Goal: Task Accomplishment & Management: Use online tool/utility

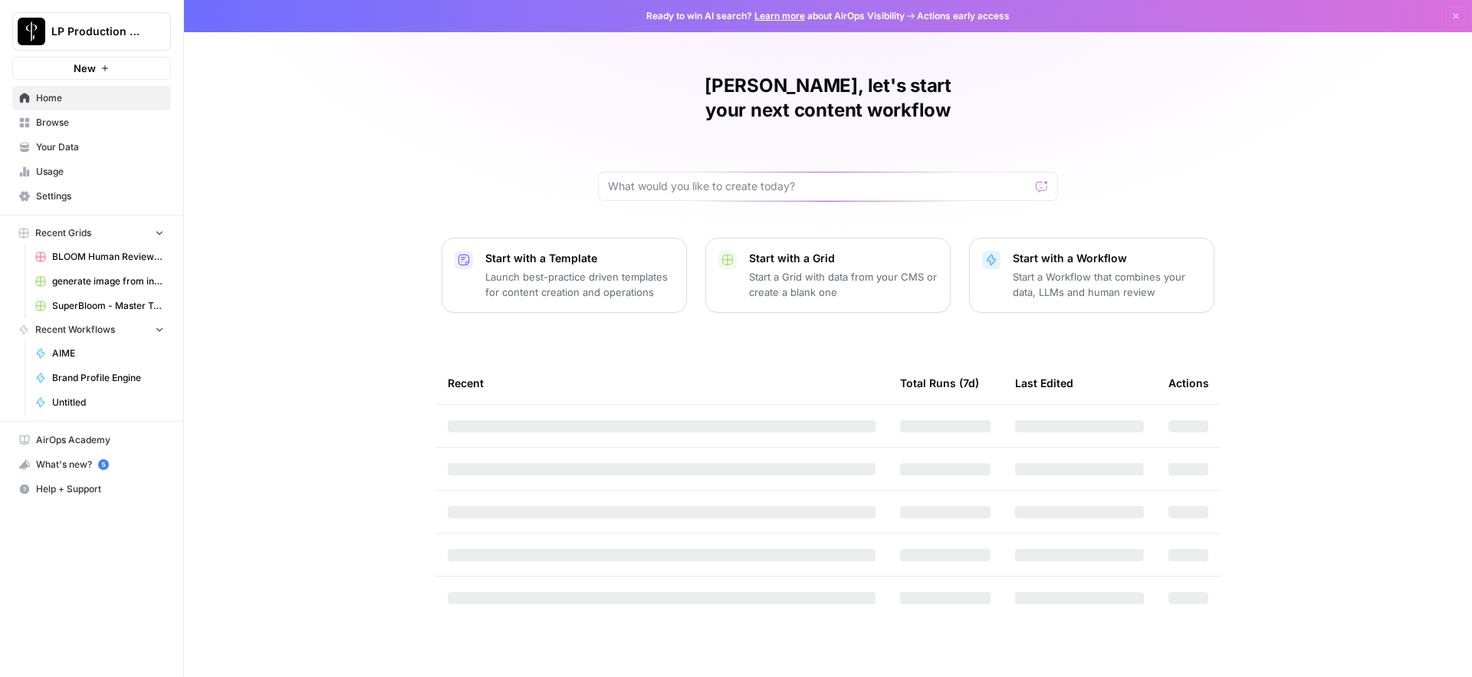
click at [50, 120] on span "Browse" at bounding box center [100, 123] width 128 height 14
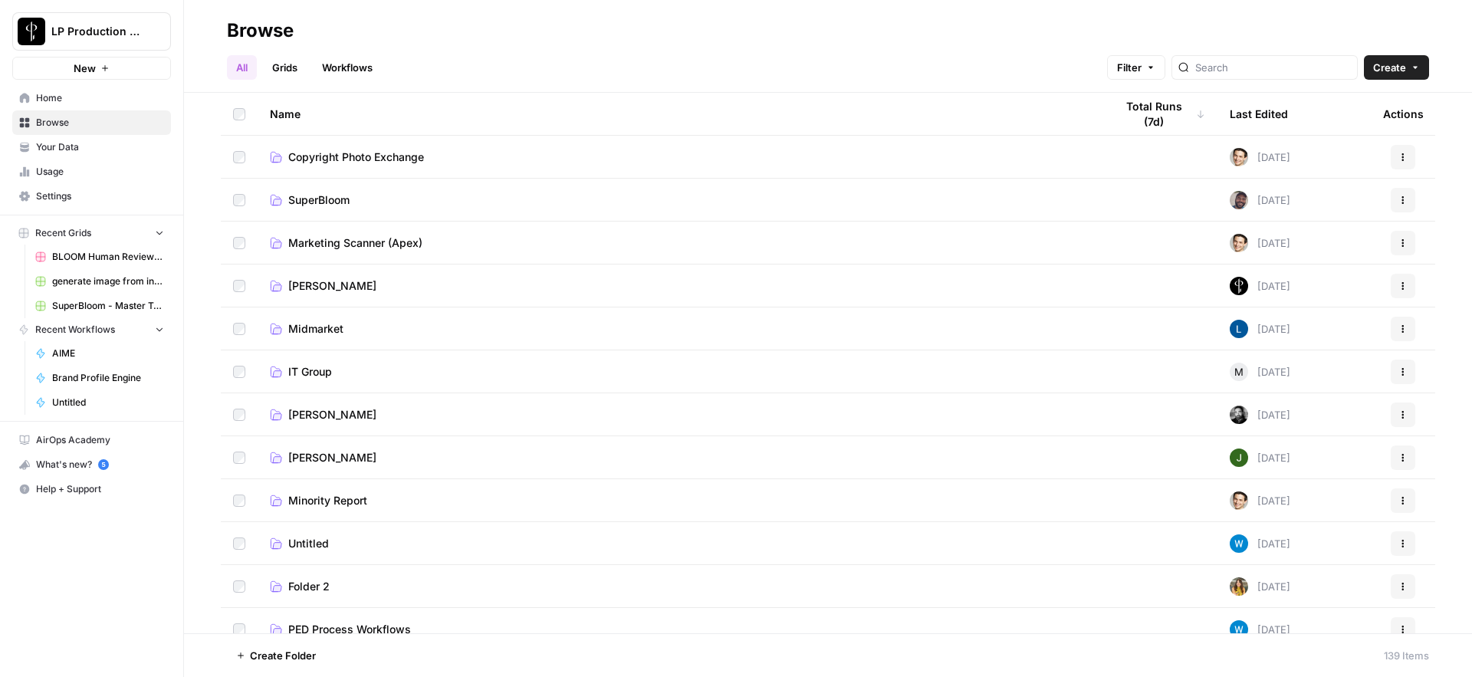
click at [363, 416] on link "[PERSON_NAME]" at bounding box center [680, 414] width 820 height 15
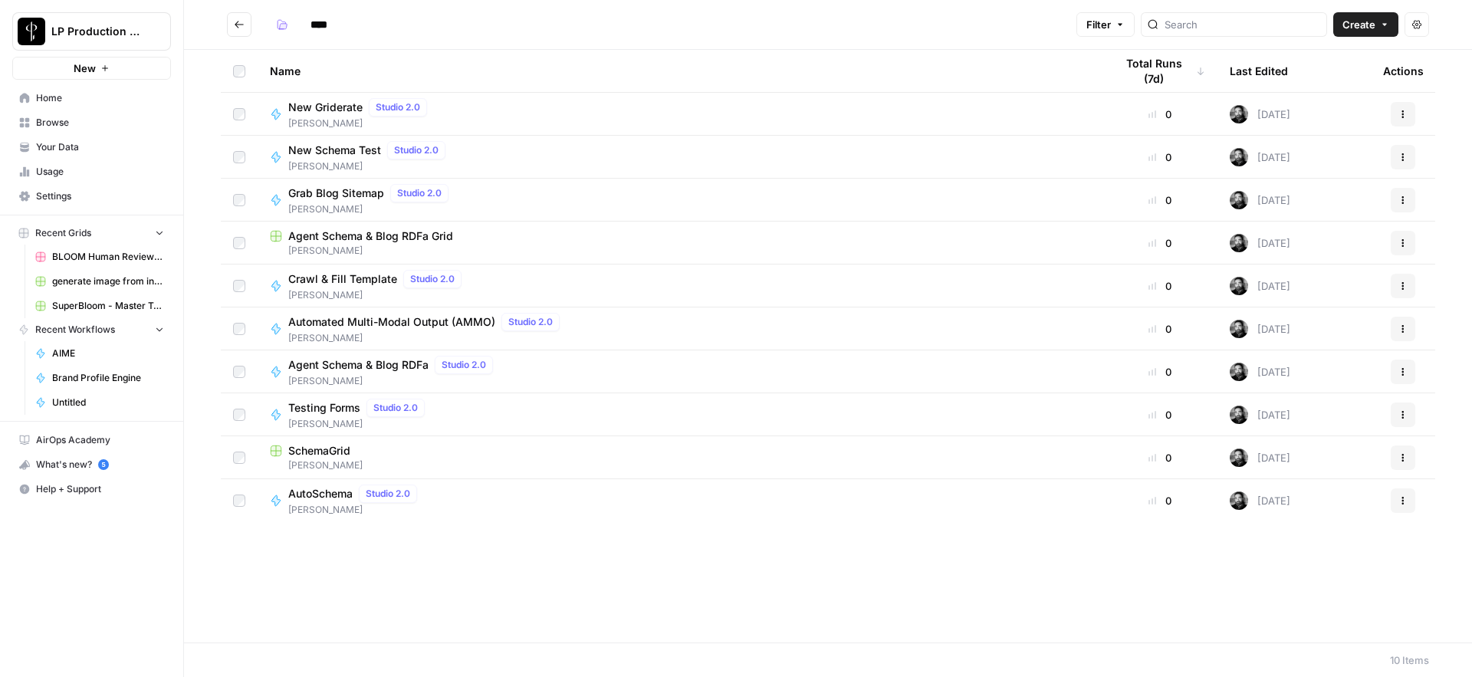
click at [480, 407] on div "Testing Forms Studio 2.0 [PERSON_NAME]" at bounding box center [680, 415] width 820 height 32
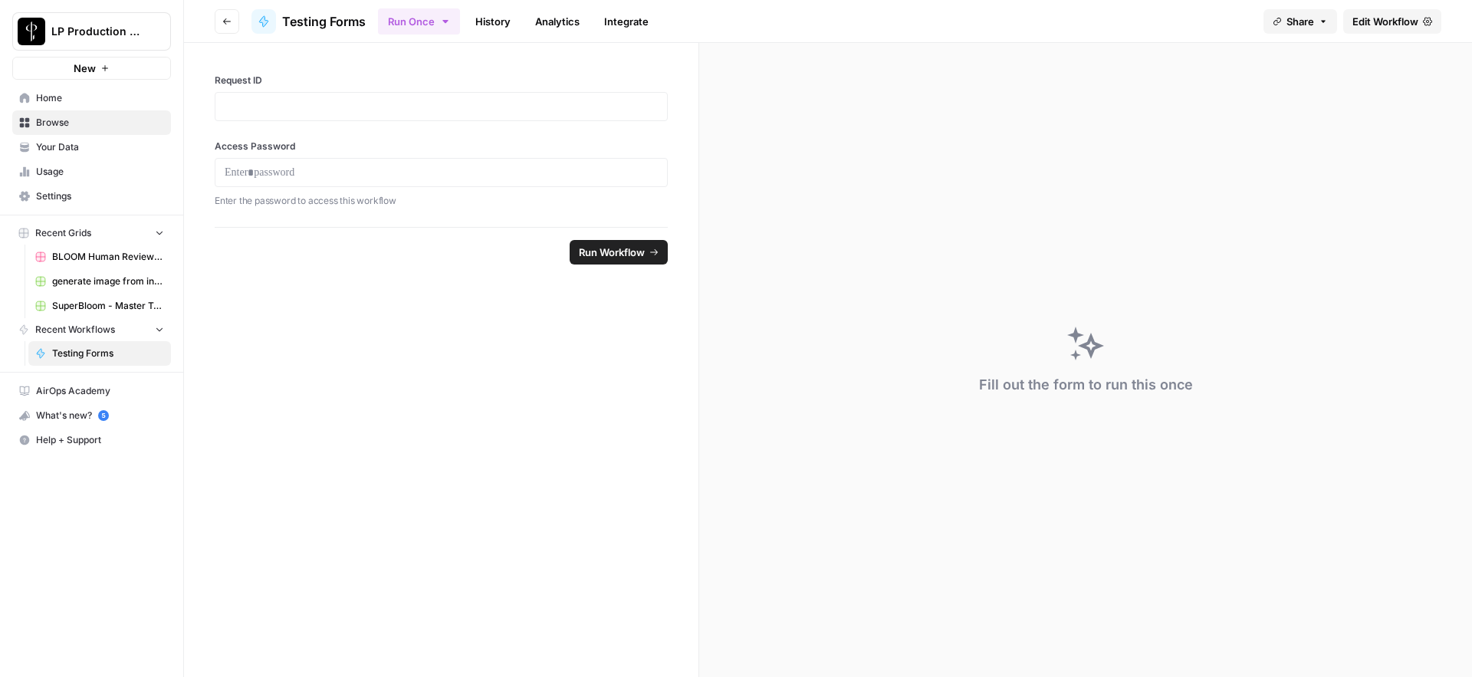
click at [1390, 24] on span "Edit Workflow" at bounding box center [1385, 21] width 66 height 15
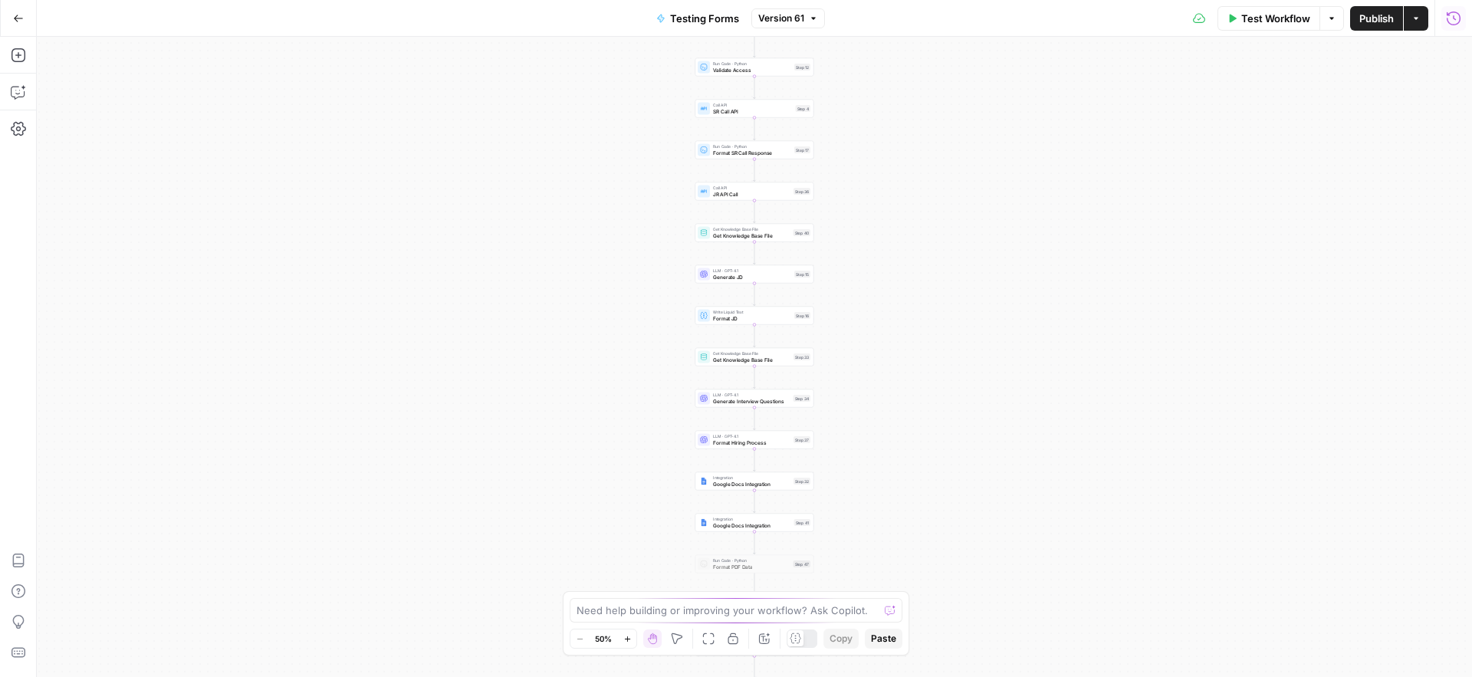
click at [1450, 19] on icon "button" at bounding box center [1453, 18] width 15 height 15
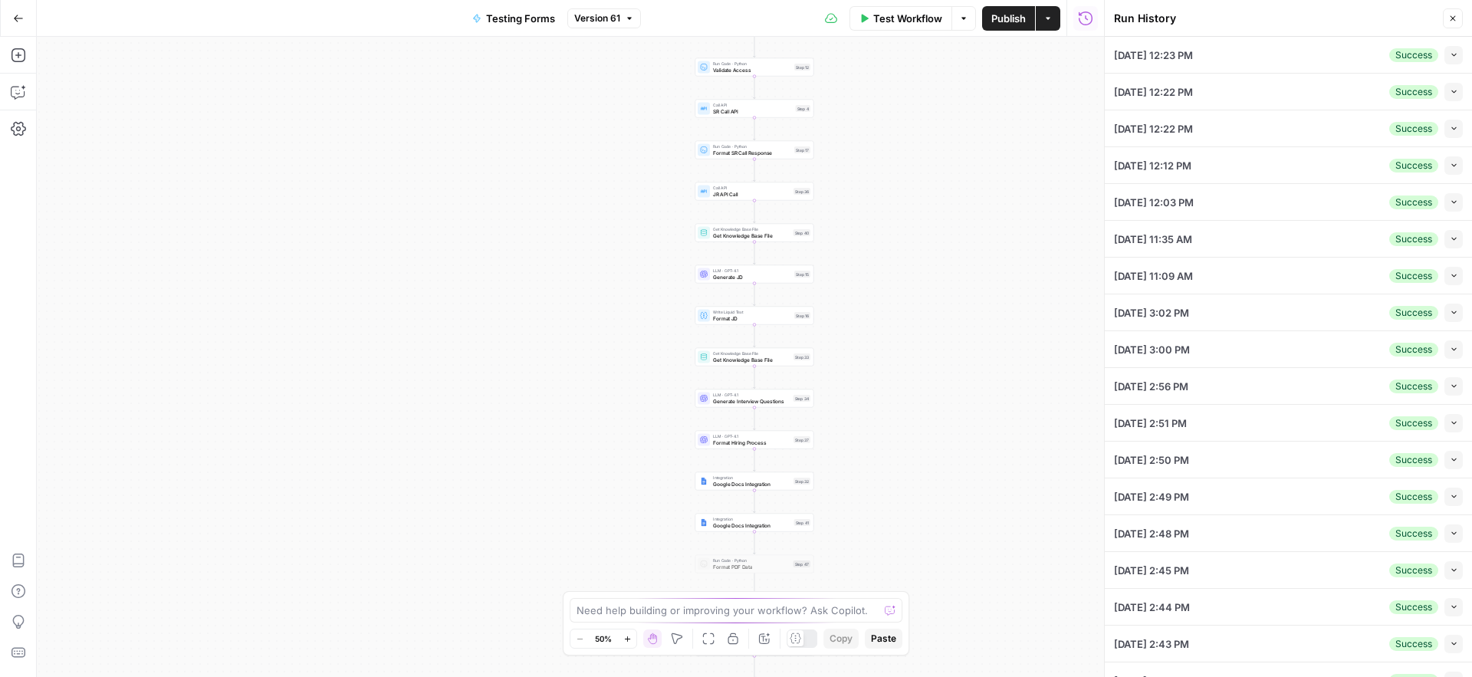
click at [1458, 17] on button "Close" at bounding box center [1453, 18] width 20 height 20
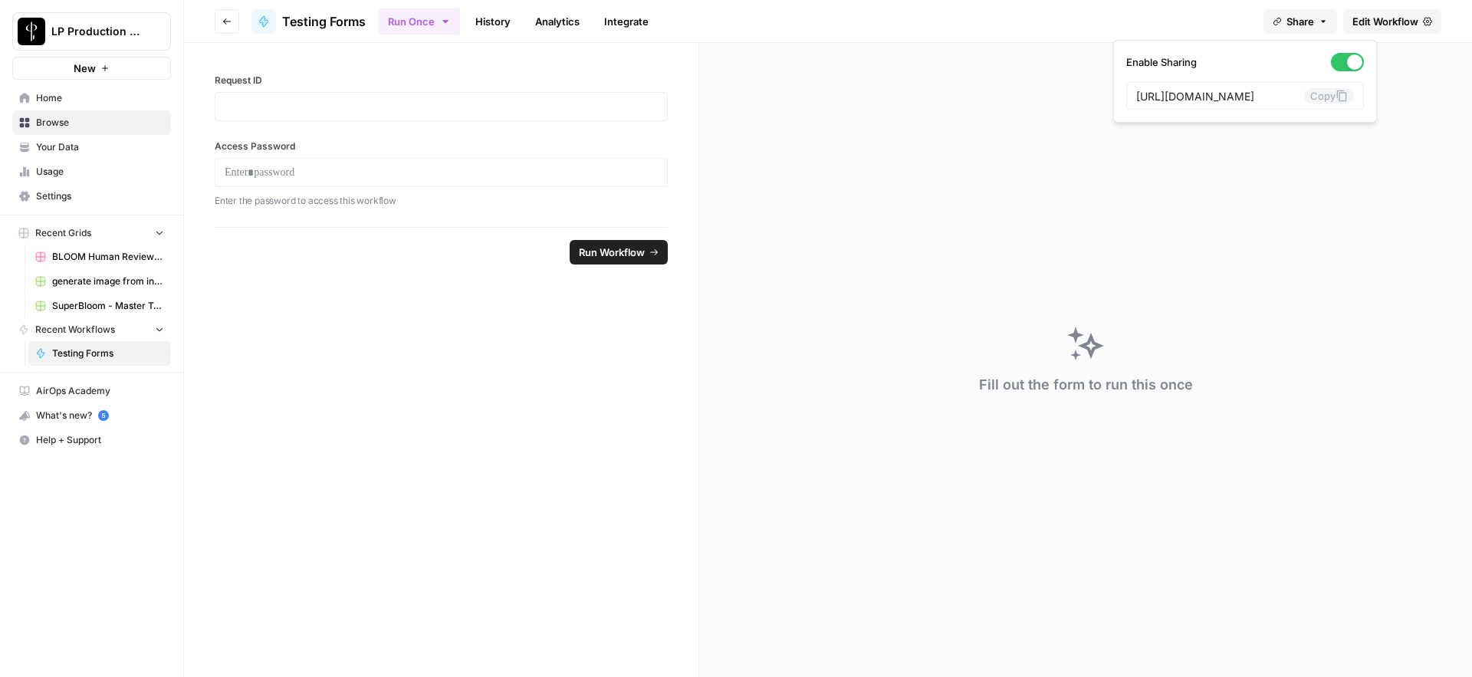
click at [1311, 25] on span "Share" at bounding box center [1300, 21] width 28 height 15
click at [1335, 98] on icon at bounding box center [1341, 96] width 12 height 12
click at [803, 343] on div "Fill out the form to run this once" at bounding box center [1085, 360] width 773 height 634
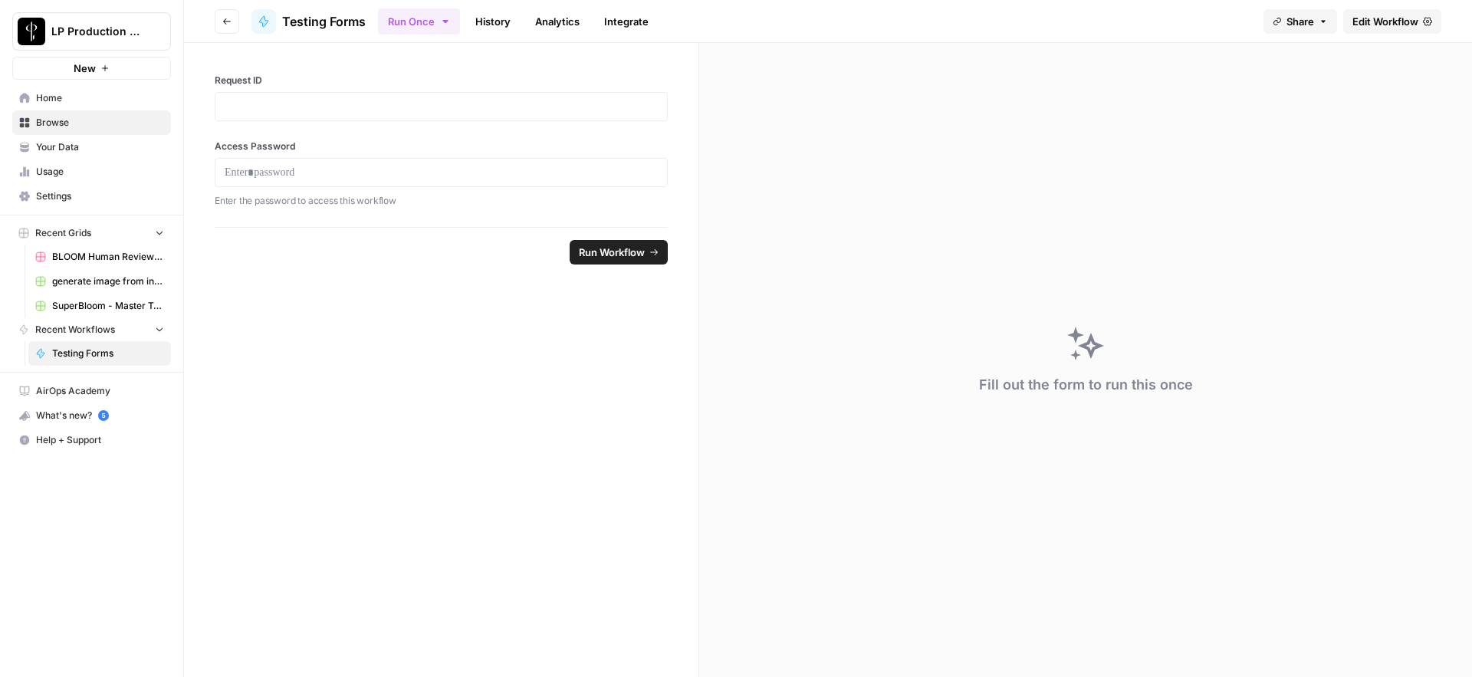
click at [1395, 19] on span "Edit Workflow" at bounding box center [1385, 21] width 66 height 15
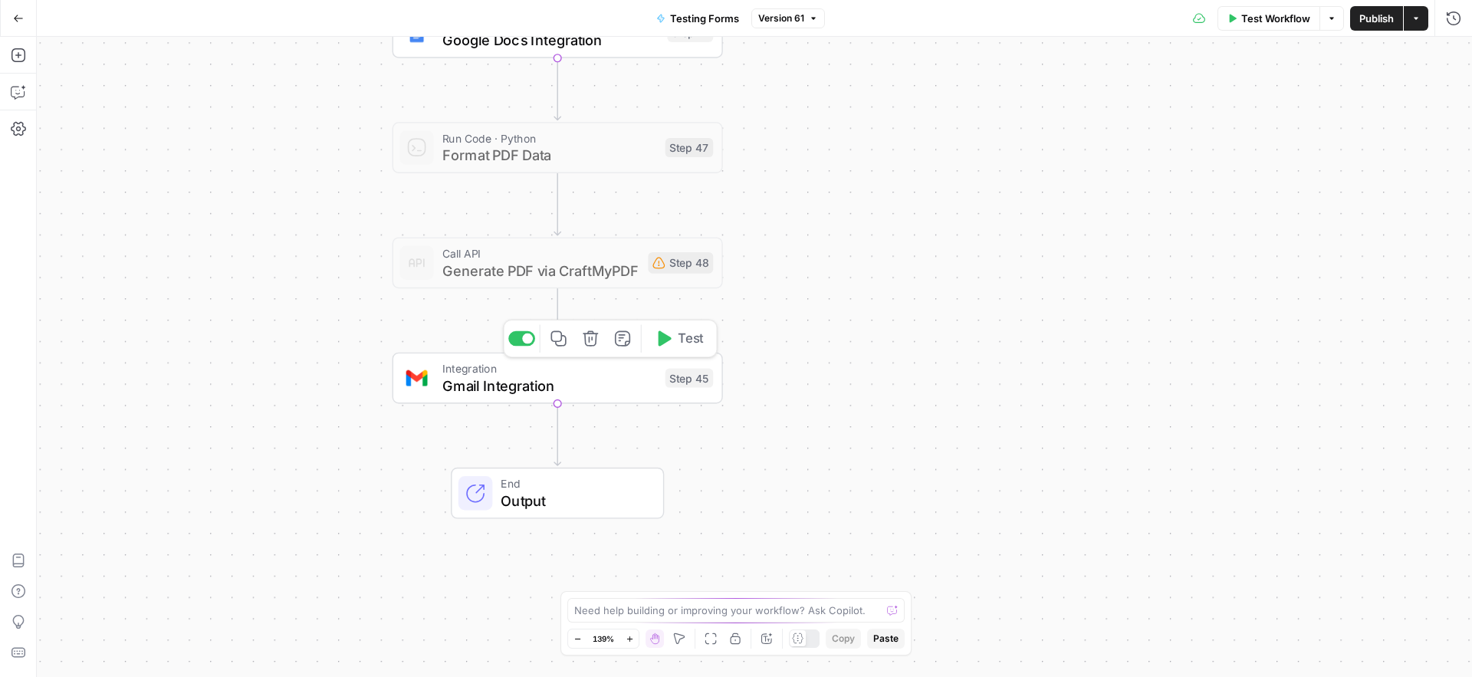
click at [524, 391] on span "Gmail Integration" at bounding box center [549, 385] width 215 height 21
